Goal: Information Seeking & Learning: Learn about a topic

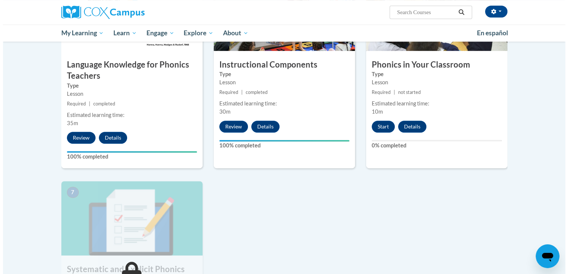
scroll to position [425, 0]
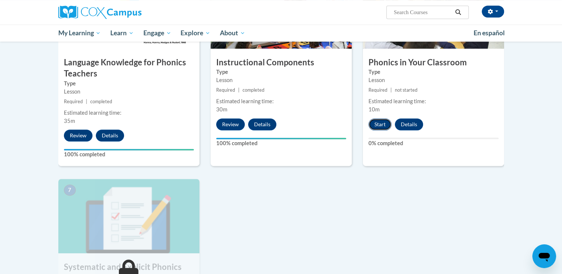
click at [380, 126] on button "Start" at bounding box center [380, 125] width 23 height 12
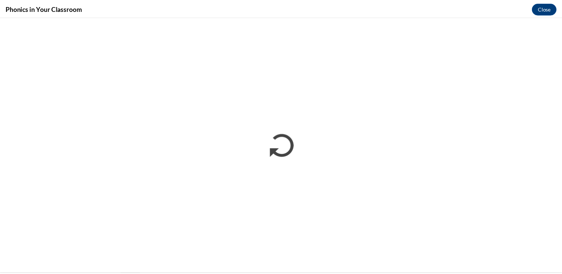
scroll to position [0, 0]
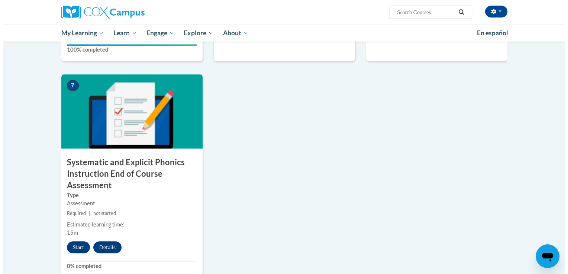
scroll to position [539, 0]
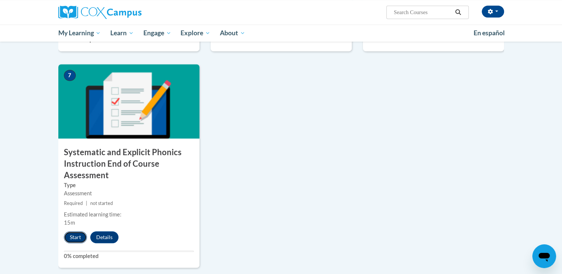
click at [78, 239] on button "Start" at bounding box center [75, 237] width 23 height 12
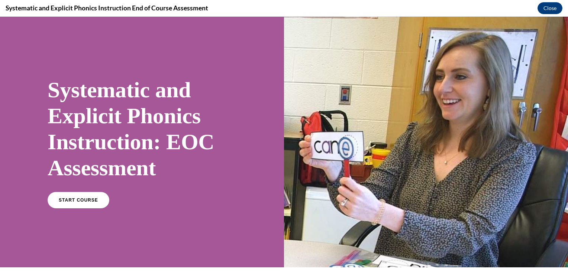
scroll to position [0, 0]
click at [95, 202] on link "START COURSE" at bounding box center [78, 200] width 65 height 17
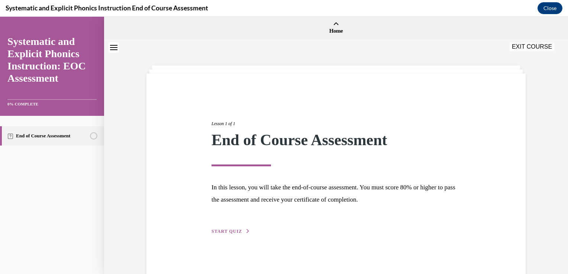
click at [234, 233] on span "START QUIZ" at bounding box center [226, 231] width 30 height 5
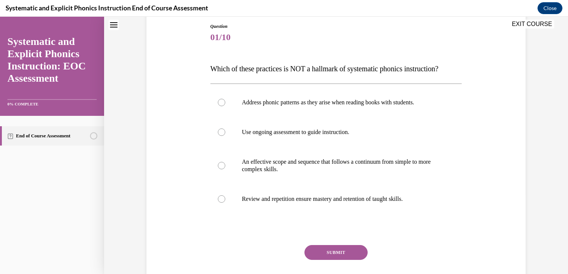
scroll to position [80, 0]
click at [223, 107] on div at bounding box center [336, 103] width 252 height 30
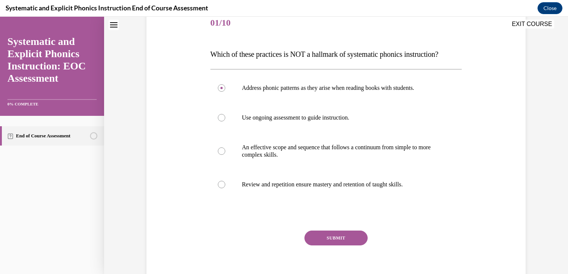
click at [348, 239] on button "SUBMIT" at bounding box center [335, 238] width 63 height 15
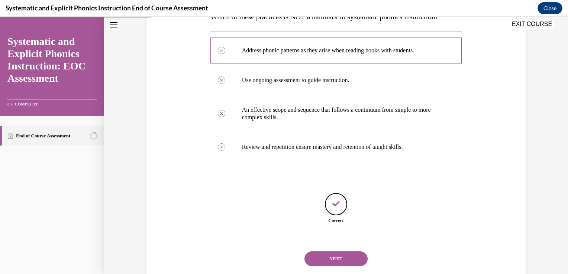
scroll to position [150, 0]
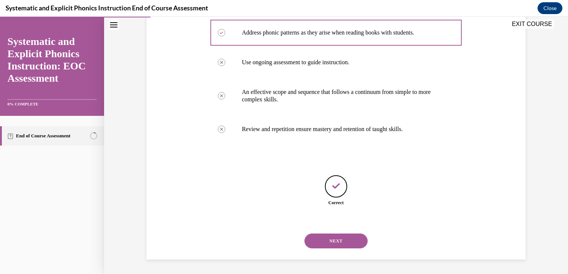
click at [344, 242] on button "NEXT" at bounding box center [335, 241] width 63 height 15
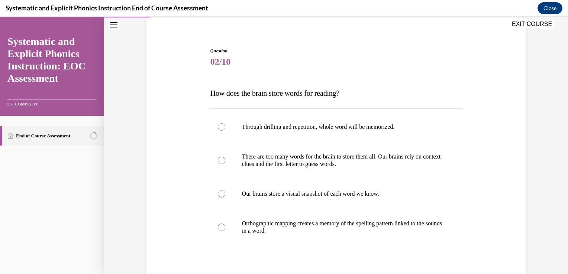
scroll to position [85, 0]
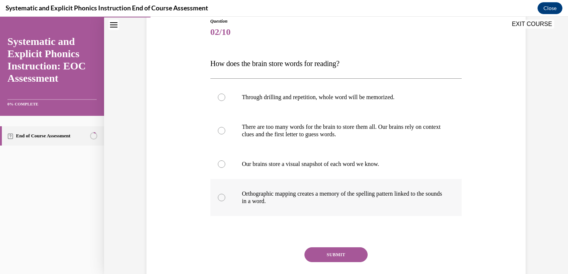
click at [224, 198] on div at bounding box center [336, 197] width 252 height 37
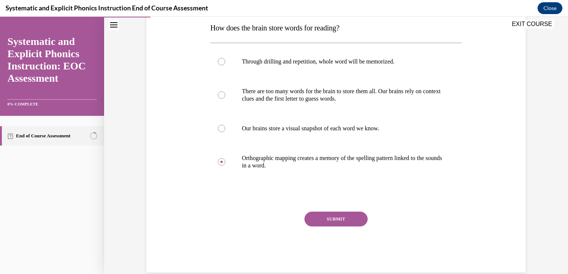
click at [345, 224] on button "SUBMIT" at bounding box center [335, 219] width 63 height 15
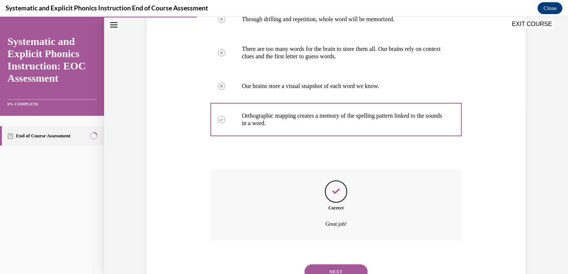
scroll to position [194, 0]
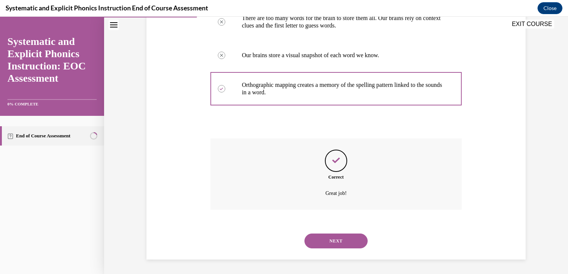
click at [340, 246] on button "NEXT" at bounding box center [335, 241] width 63 height 15
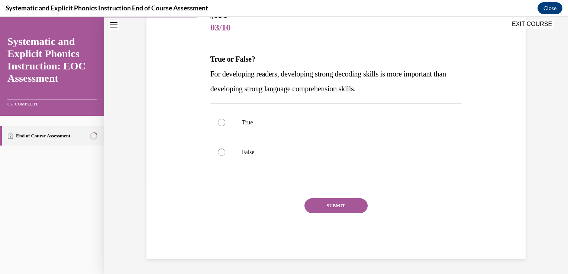
scroll to position [82, 0]
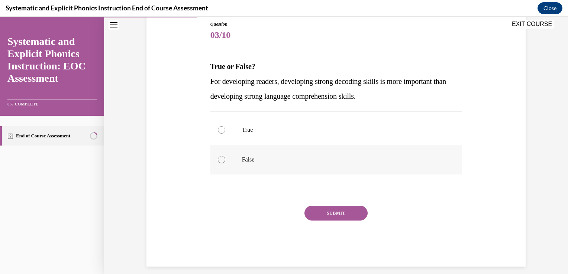
click at [221, 161] on div at bounding box center [221, 159] width 7 height 7
click at [344, 218] on button "SUBMIT" at bounding box center [335, 213] width 63 height 15
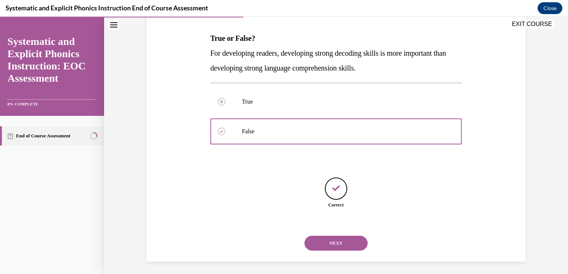
scroll to position [113, 0]
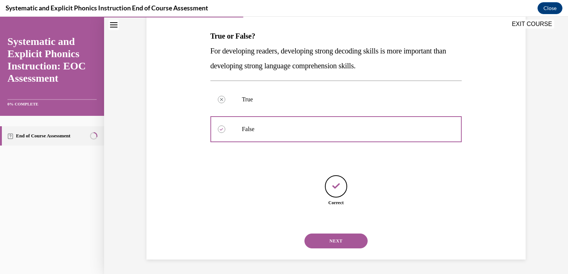
click at [345, 254] on div "NEXT" at bounding box center [336, 241] width 252 height 30
click at [352, 242] on button "NEXT" at bounding box center [335, 241] width 63 height 15
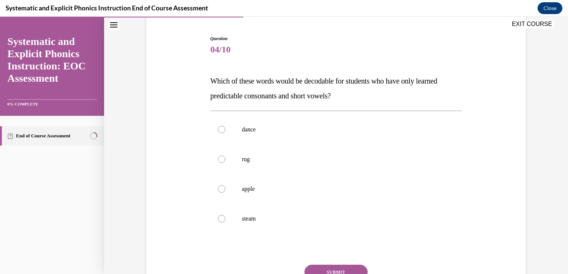
scroll to position [70, 0]
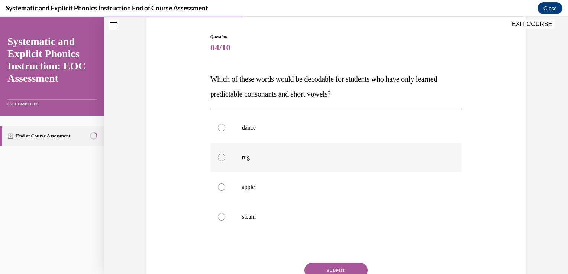
click at [221, 167] on div at bounding box center [336, 158] width 252 height 30
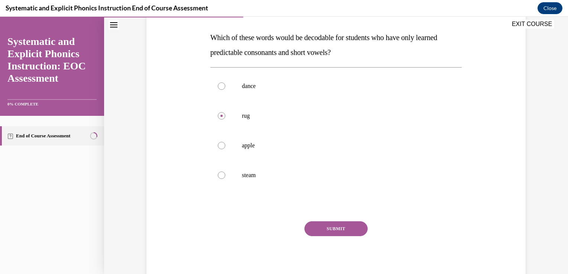
click at [353, 233] on button "SUBMIT" at bounding box center [335, 228] width 63 height 15
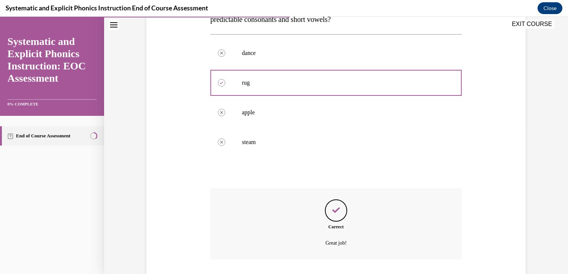
scroll to position [194, 0]
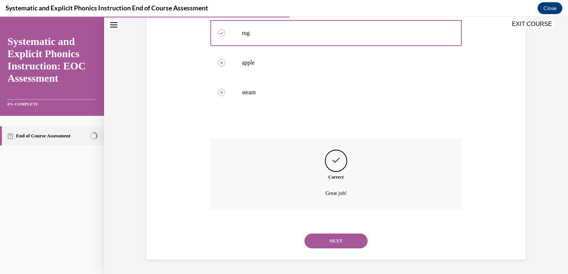
click at [343, 241] on button "NEXT" at bounding box center [335, 241] width 63 height 15
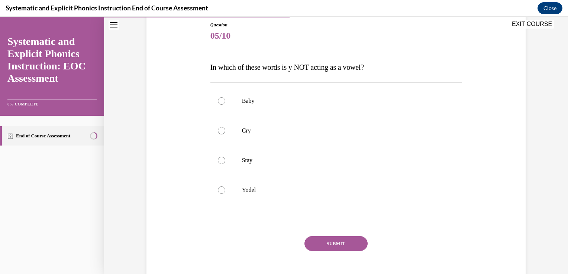
scroll to position [84, 0]
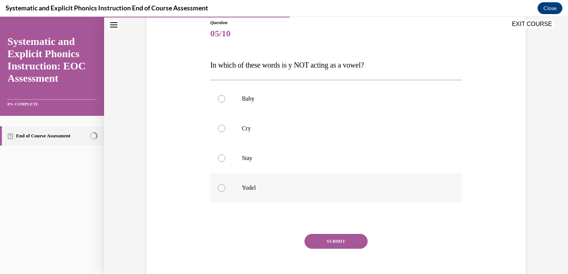
click at [224, 193] on div at bounding box center [336, 188] width 252 height 30
click at [347, 246] on button "SUBMIT" at bounding box center [335, 241] width 63 height 15
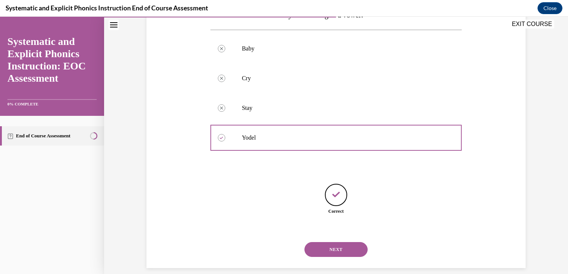
scroll to position [143, 0]
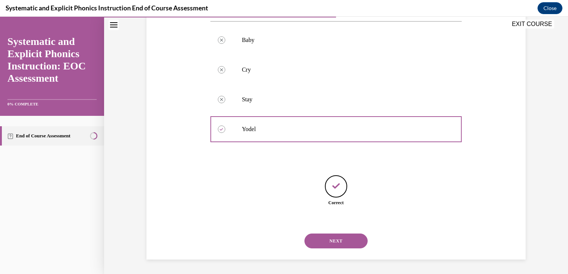
click at [345, 239] on button "NEXT" at bounding box center [335, 241] width 63 height 15
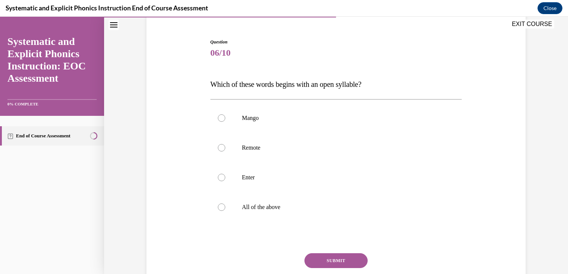
scroll to position [66, 0]
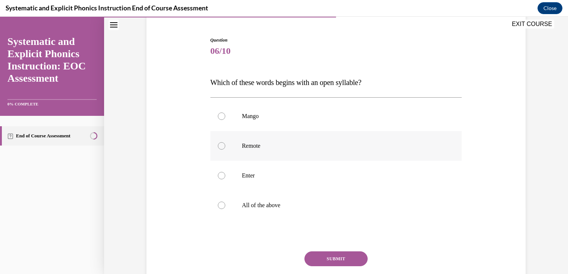
click at [215, 149] on div at bounding box center [336, 146] width 252 height 30
click at [342, 264] on button "SUBMIT" at bounding box center [335, 259] width 63 height 15
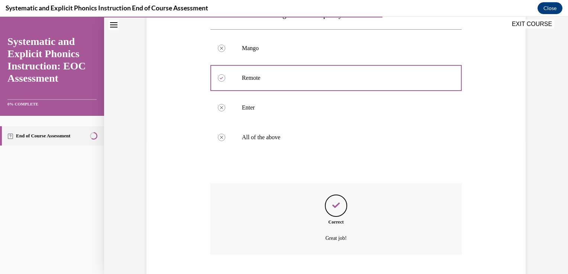
scroll to position [179, 0]
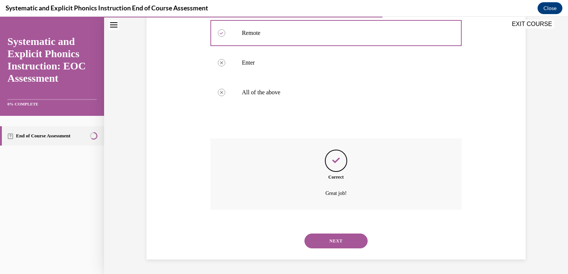
click at [348, 243] on button "NEXT" at bounding box center [335, 241] width 63 height 15
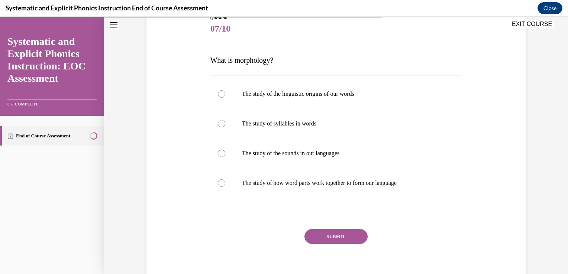
scroll to position [88, 0]
click at [215, 195] on div at bounding box center [336, 184] width 252 height 30
click at [346, 235] on button "SUBMIT" at bounding box center [335, 237] width 63 height 15
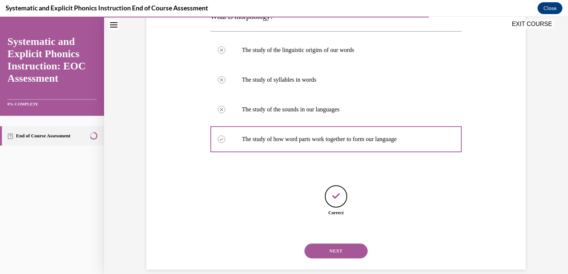
scroll to position [143, 0]
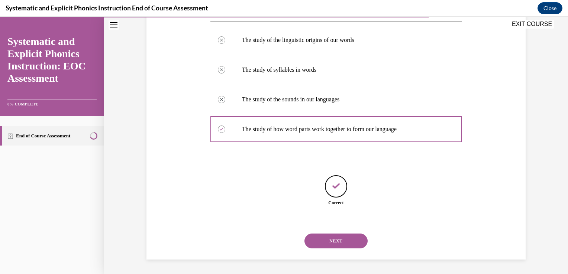
click at [352, 242] on button "NEXT" at bounding box center [335, 241] width 63 height 15
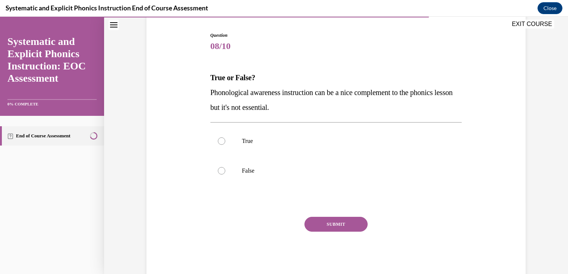
scroll to position [69, 0]
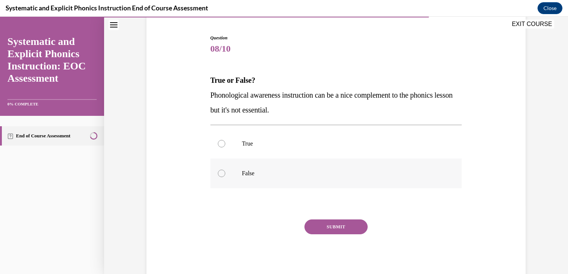
click at [218, 176] on div at bounding box center [221, 173] width 7 height 7
click at [340, 233] on button "SUBMIT" at bounding box center [335, 227] width 63 height 15
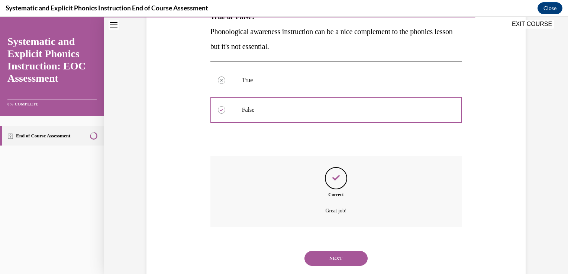
scroll to position [150, 0]
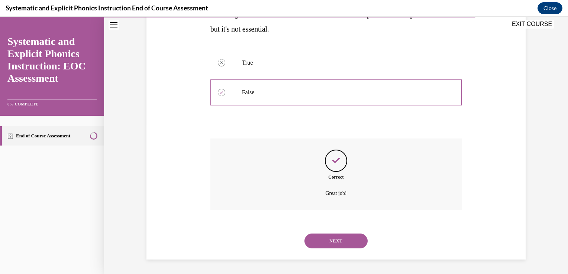
click at [346, 241] on button "NEXT" at bounding box center [335, 241] width 63 height 15
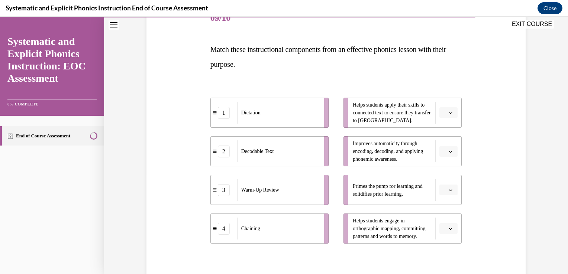
scroll to position [104, 0]
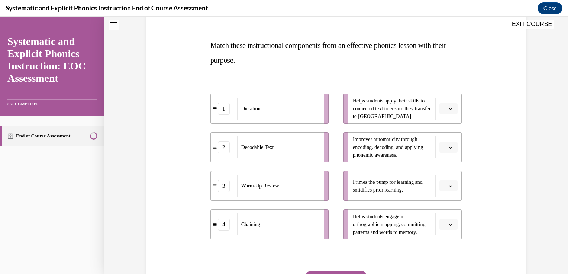
click at [449, 109] on icon "button" at bounding box center [450, 109] width 4 height 4
click at [443, 140] on span "1" at bounding box center [442, 140] width 3 height 6
click at [444, 147] on span "Please select an option" at bounding box center [445, 147] width 3 height 7
click at [443, 194] on span "2" at bounding box center [442, 194] width 3 height 6
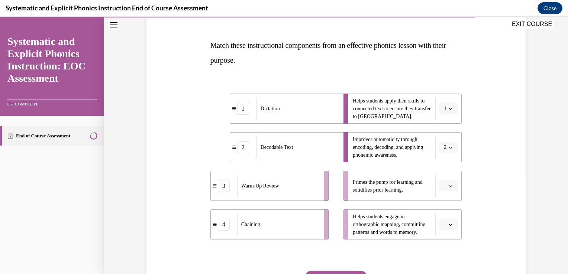
click at [448, 186] on icon "button" at bounding box center [450, 186] width 4 height 4
click at [448, 240] on div "3" at bounding box center [444, 247] width 19 height 15
click at [448, 226] on icon "button" at bounding box center [450, 225] width 4 height 4
click at [445, 208] on div "4" at bounding box center [444, 208] width 19 height 15
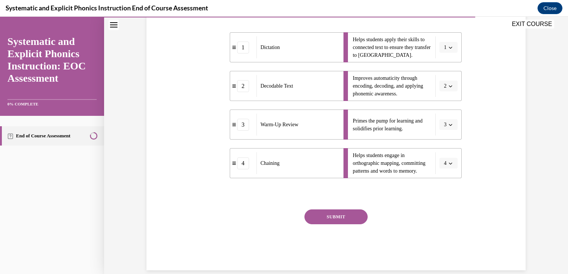
click at [352, 220] on button "SUBMIT" at bounding box center [335, 217] width 63 height 15
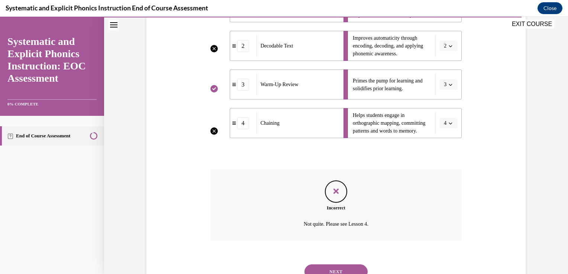
scroll to position [236, 0]
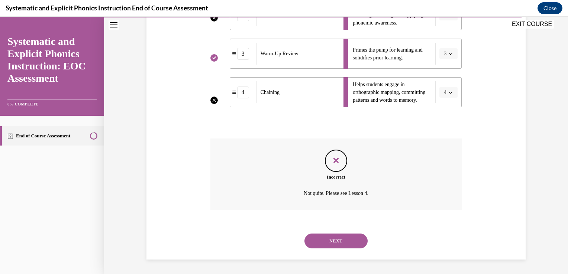
click at [343, 246] on button "NEXT" at bounding box center [335, 241] width 63 height 15
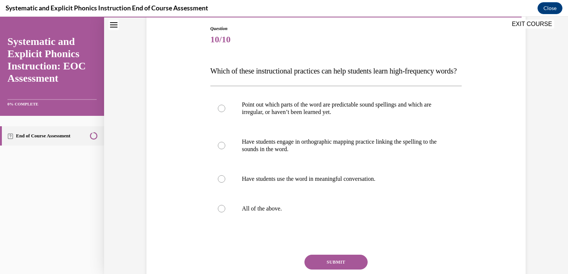
scroll to position [82, 0]
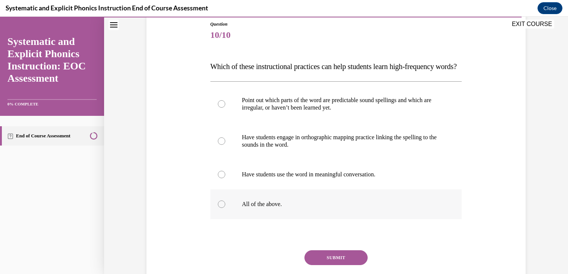
click at [223, 219] on div at bounding box center [336, 204] width 252 height 30
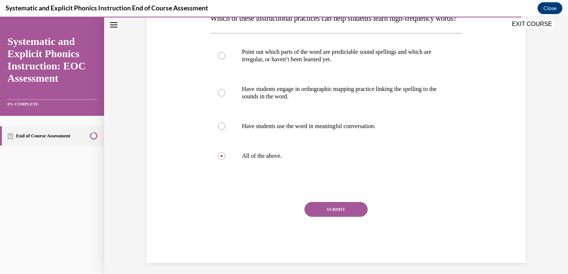
click at [346, 217] on button "SUBMIT" at bounding box center [335, 209] width 63 height 15
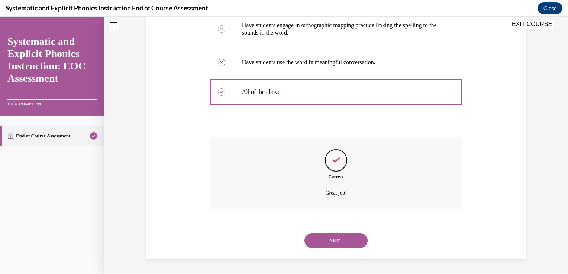
scroll to position [209, 0]
click at [350, 244] on button "NEXT" at bounding box center [335, 240] width 63 height 15
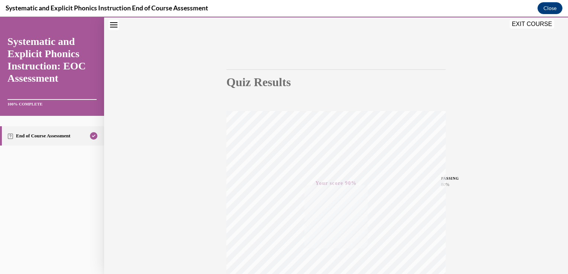
scroll to position [0, 0]
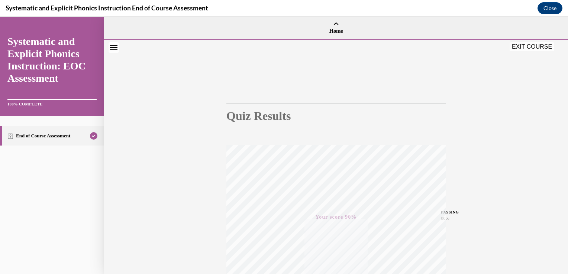
click at [532, 46] on button "EXIT COURSE" at bounding box center [531, 46] width 45 height 9
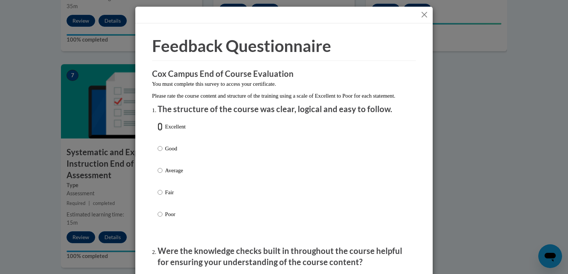
click at [158, 131] on input "Excellent" at bounding box center [160, 127] width 5 height 8
radio input "true"
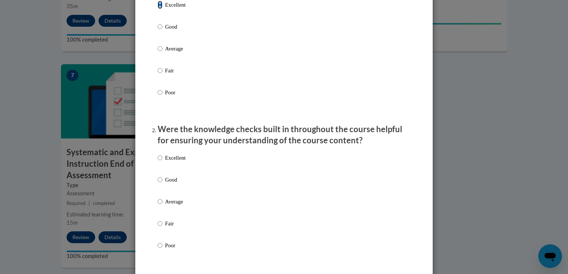
scroll to position [126, 0]
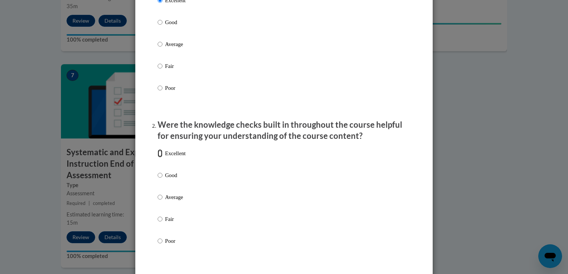
click at [158, 158] on input "Excellent" at bounding box center [160, 153] width 5 height 8
radio input "true"
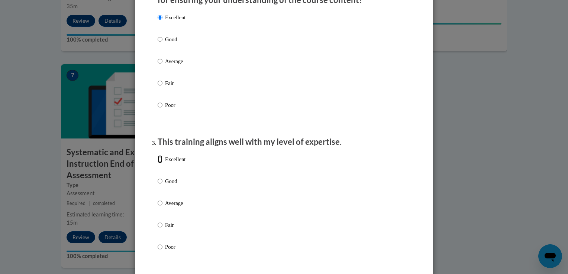
click at [158, 163] on input "Excellent" at bounding box center [160, 159] width 5 height 8
radio input "true"
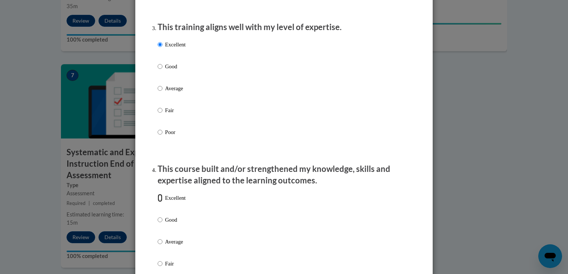
click at [158, 202] on input "Excellent" at bounding box center [160, 198] width 5 height 8
radio input "true"
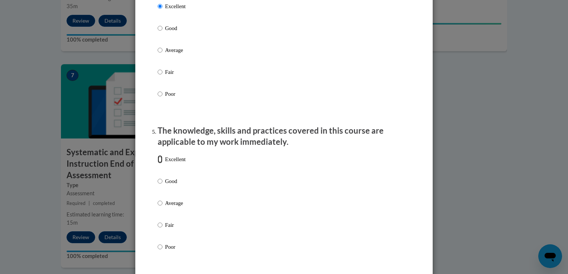
click at [158, 163] on input "Excellent" at bounding box center [160, 159] width 5 height 8
radio input "true"
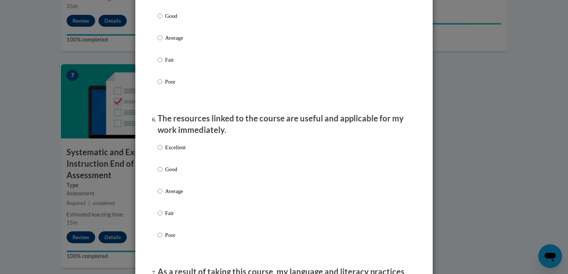
scroll to position [735, 0]
click at [158, 151] on input "Excellent" at bounding box center [160, 147] width 5 height 8
radio input "true"
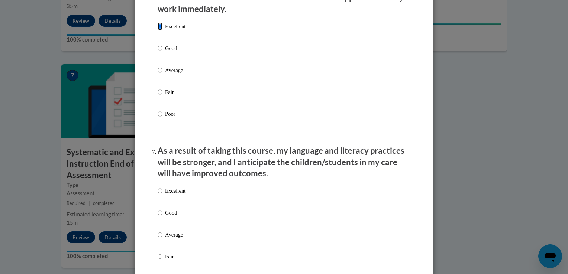
scroll to position [859, 0]
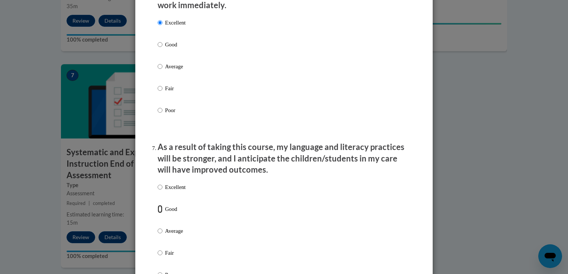
click at [158, 213] on input "Good" at bounding box center [160, 209] width 5 height 8
radio input "true"
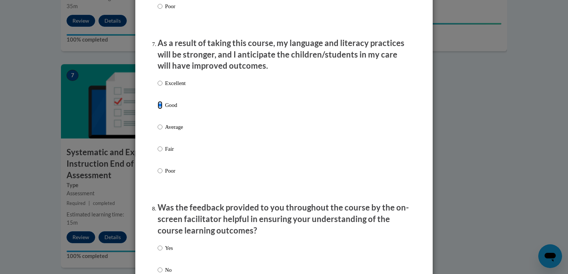
scroll to position [1003, 0]
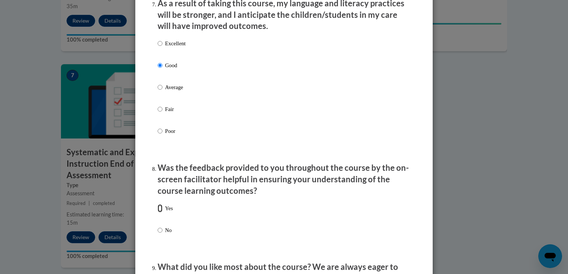
click at [158, 212] on input "Yes" at bounding box center [160, 208] width 5 height 8
radio input "true"
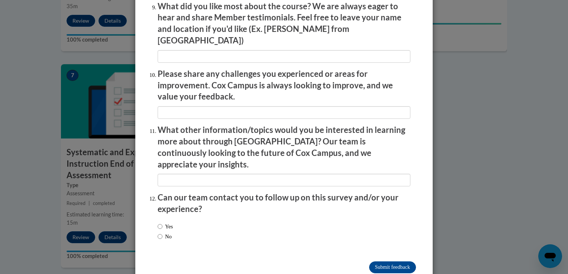
scroll to position [1273, 0]
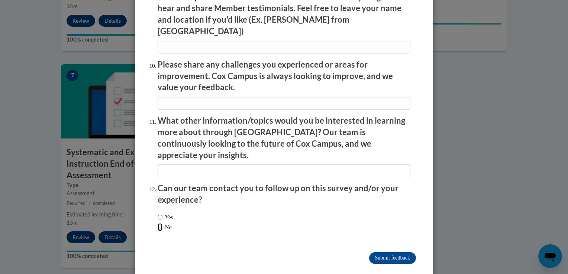
click at [158, 223] on input "No" at bounding box center [160, 227] width 5 height 8
radio input "true"
click at [395, 252] on input "Submit feedback" at bounding box center [392, 258] width 47 height 12
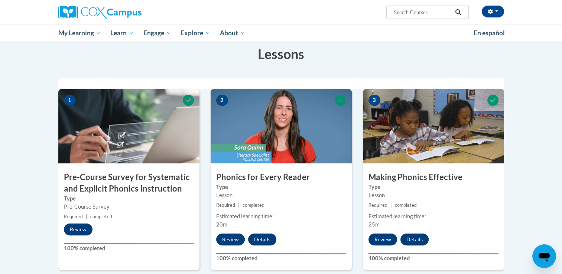
scroll to position [116, 0]
click at [391, 62] on h3 "Lessons" at bounding box center [281, 54] width 446 height 19
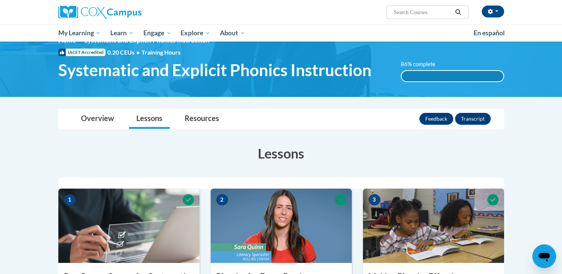
scroll to position [0, 0]
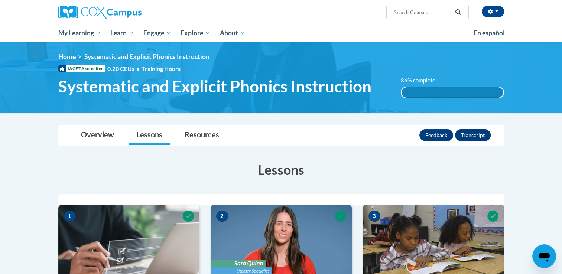
click at [480, 138] on button "Transcript" at bounding box center [473, 135] width 36 height 12
